Goal: Task Accomplishment & Management: Manage account settings

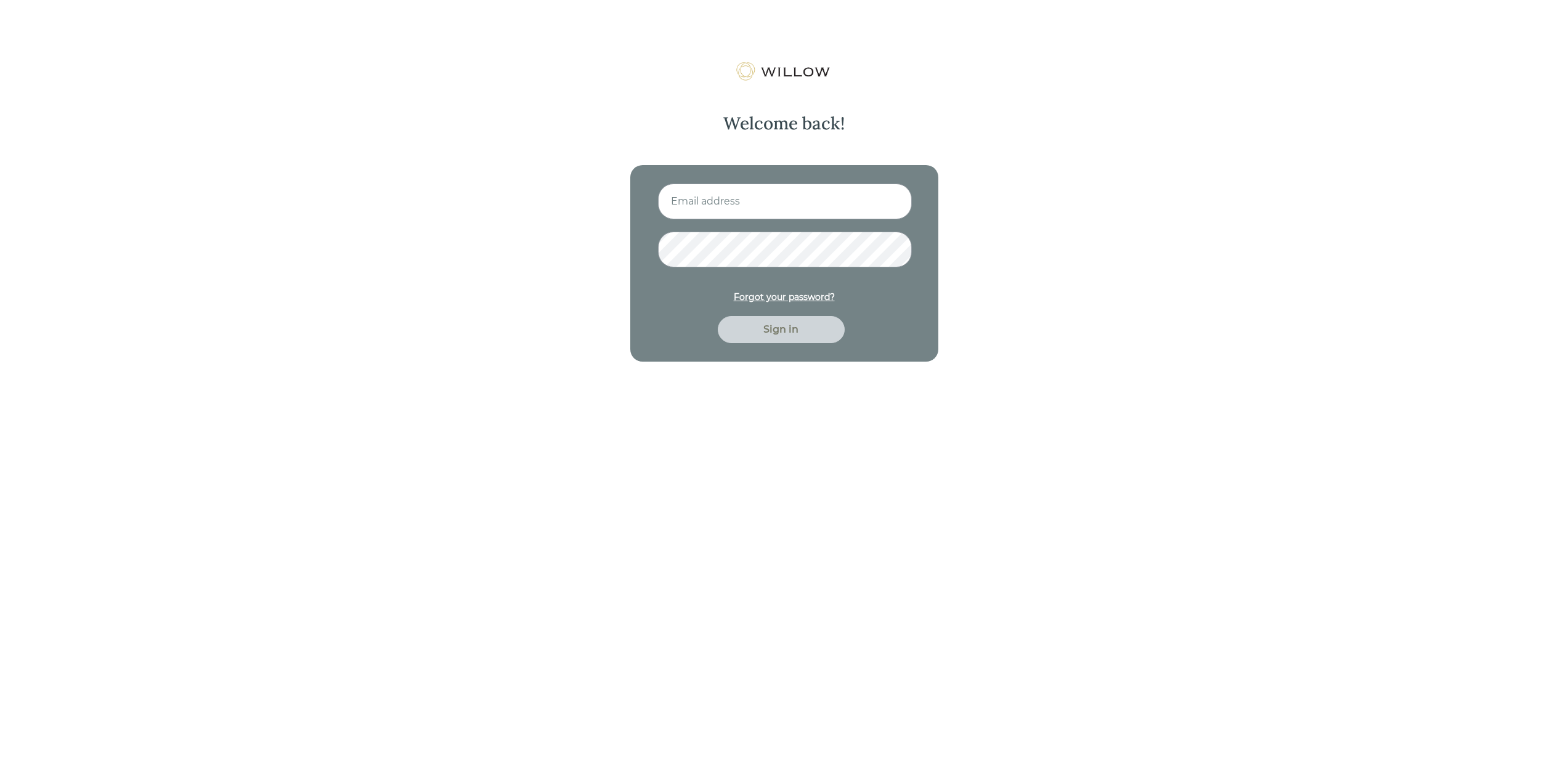
type input "[EMAIL_ADDRESS][DOMAIN_NAME]"
click at [777, 327] on div "Sign in" at bounding box center [781, 329] width 98 height 15
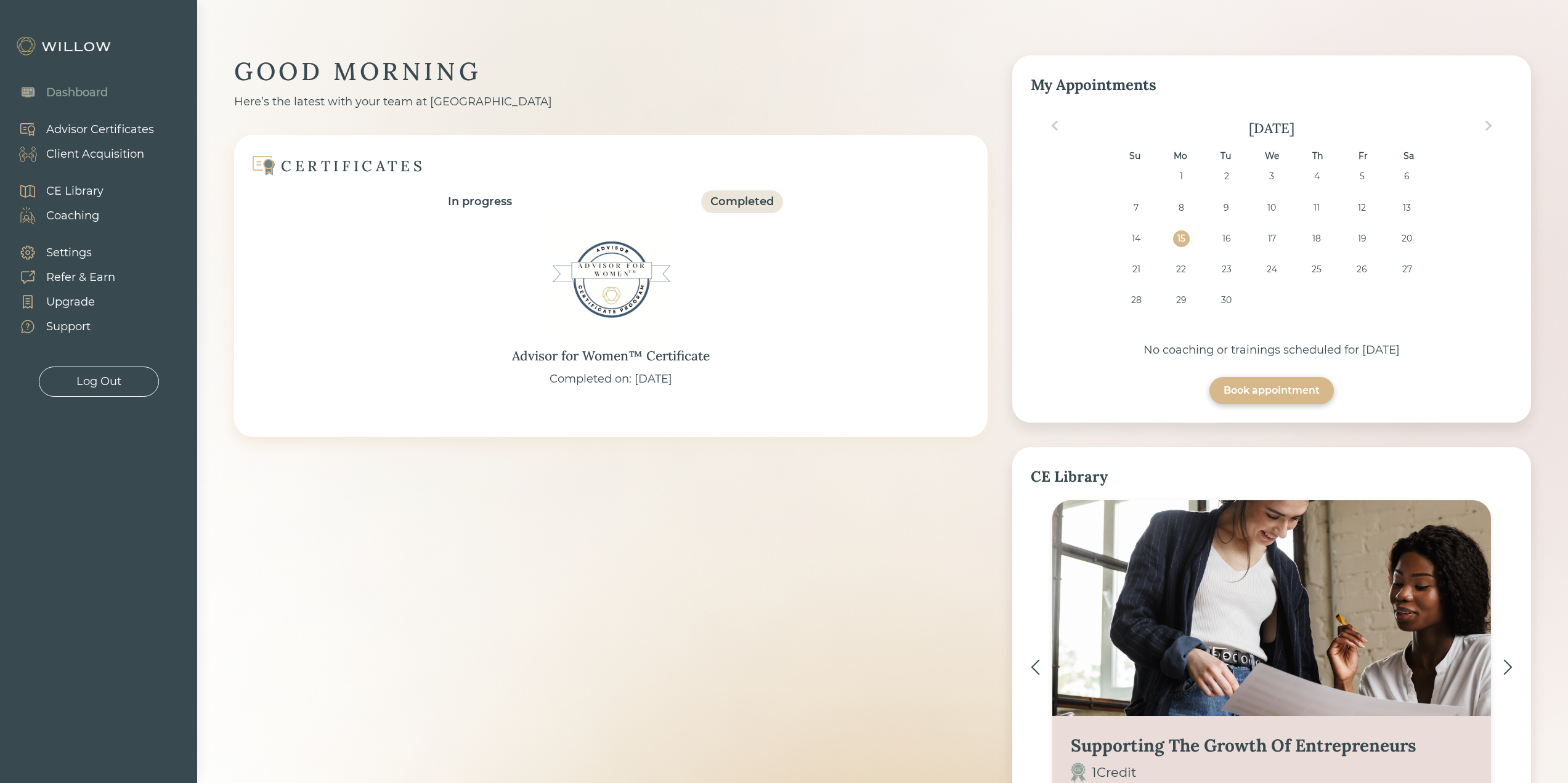
click at [111, 154] on div "Client Acquisition" at bounding box center [95, 154] width 98 height 17
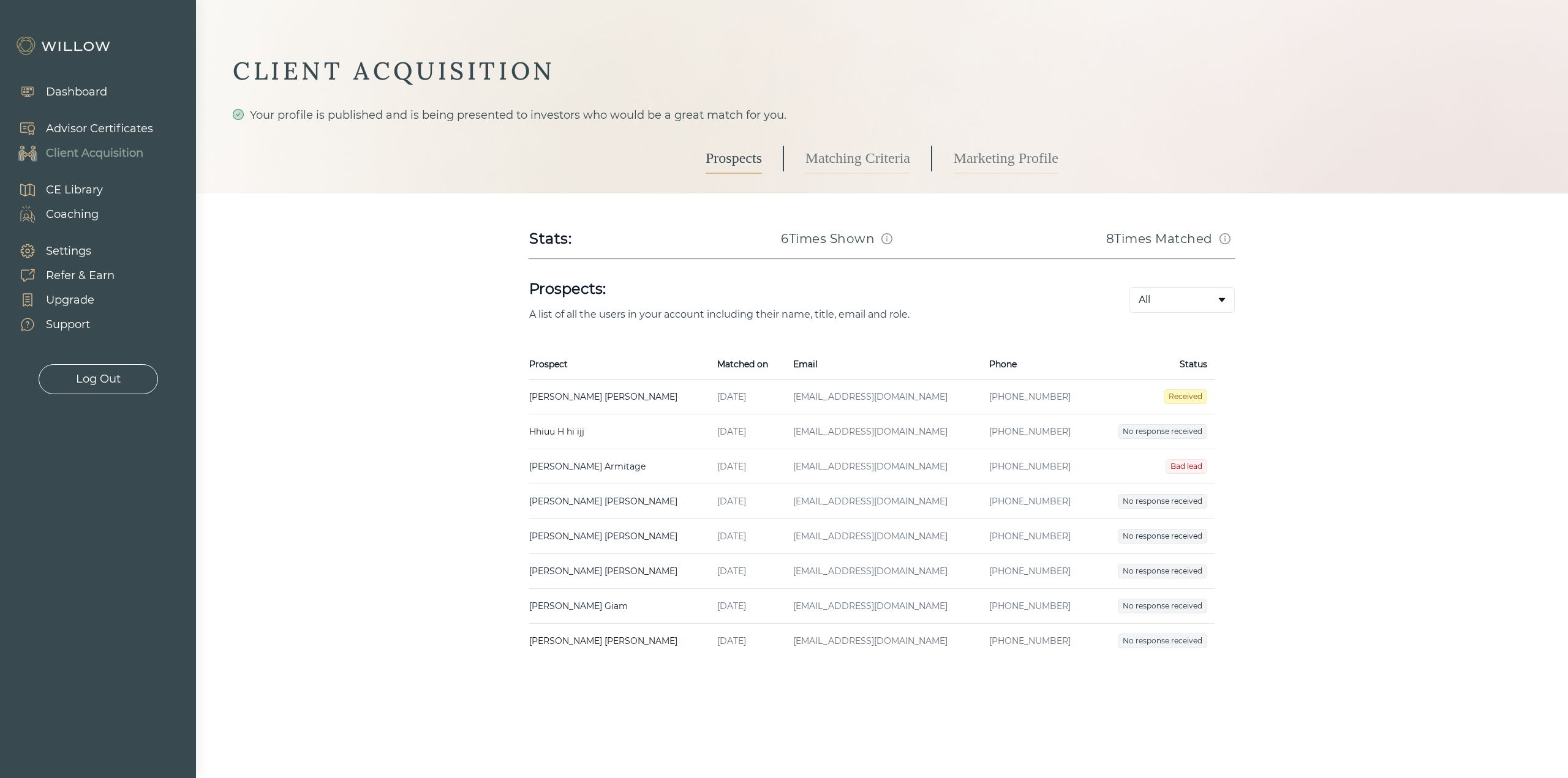
click at [119, 378] on div "Log Out" at bounding box center [98, 379] width 45 height 17
